Goal: Task Accomplishment & Management: Manage account settings

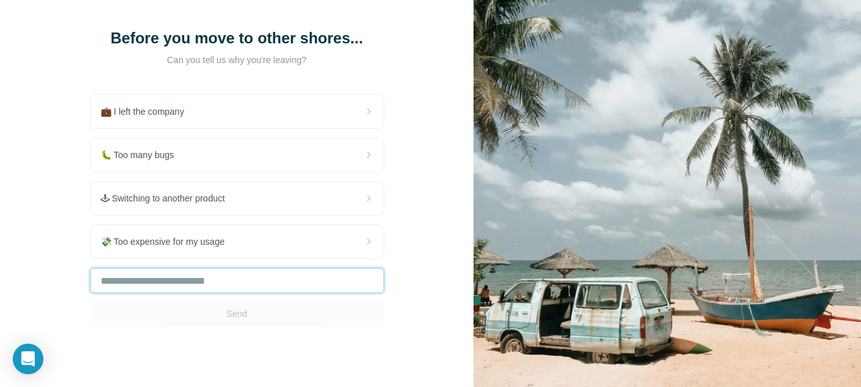
click at [292, 281] on input "text" at bounding box center [237, 281] width 295 height 26
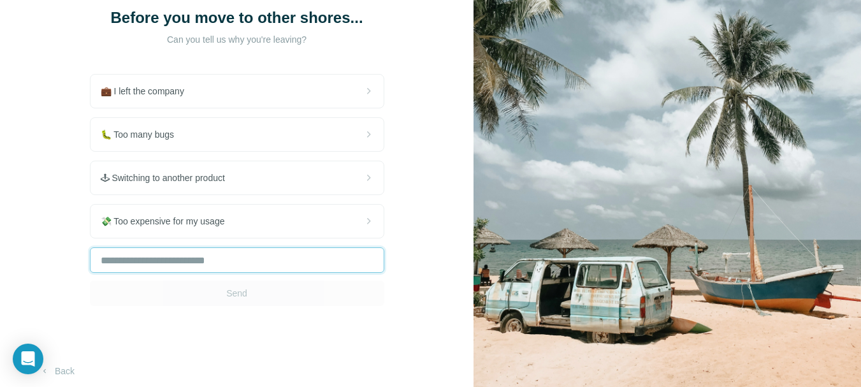
scroll to position [95, 0]
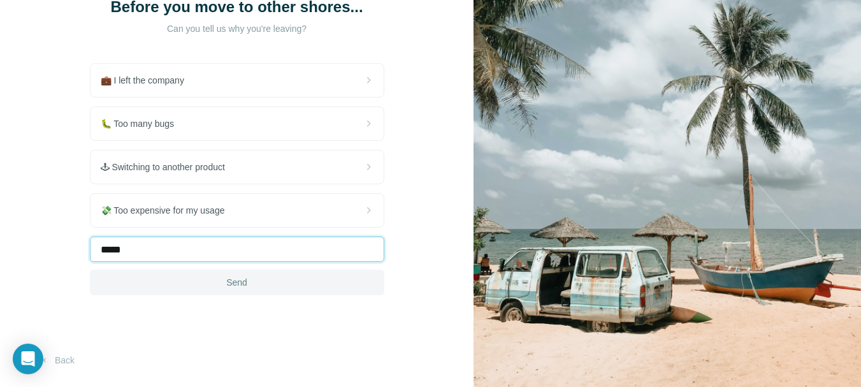
type input "*****"
click at [275, 278] on button "Send" at bounding box center [237, 283] width 295 height 26
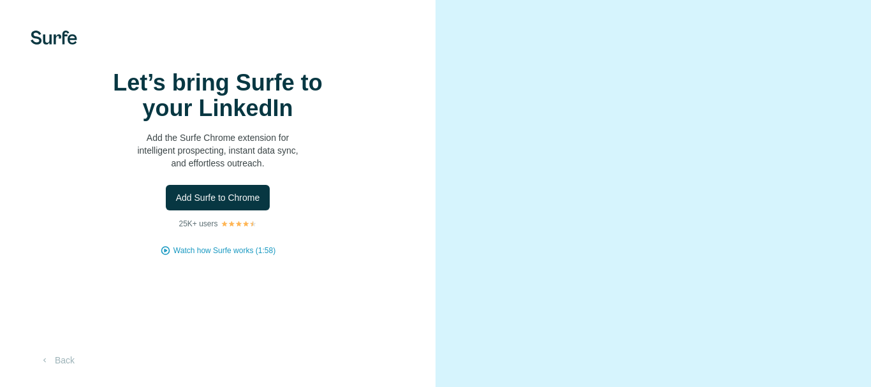
click at [537, 100] on div at bounding box center [652, 193] width 435 height 387
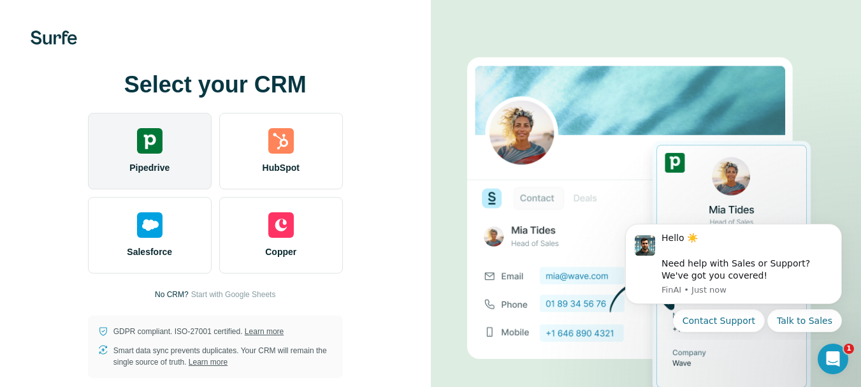
click at [147, 143] on div at bounding box center [150, 141] width 26 height 26
